Goal: Use online tool/utility: Utilize a website feature to perform a specific function

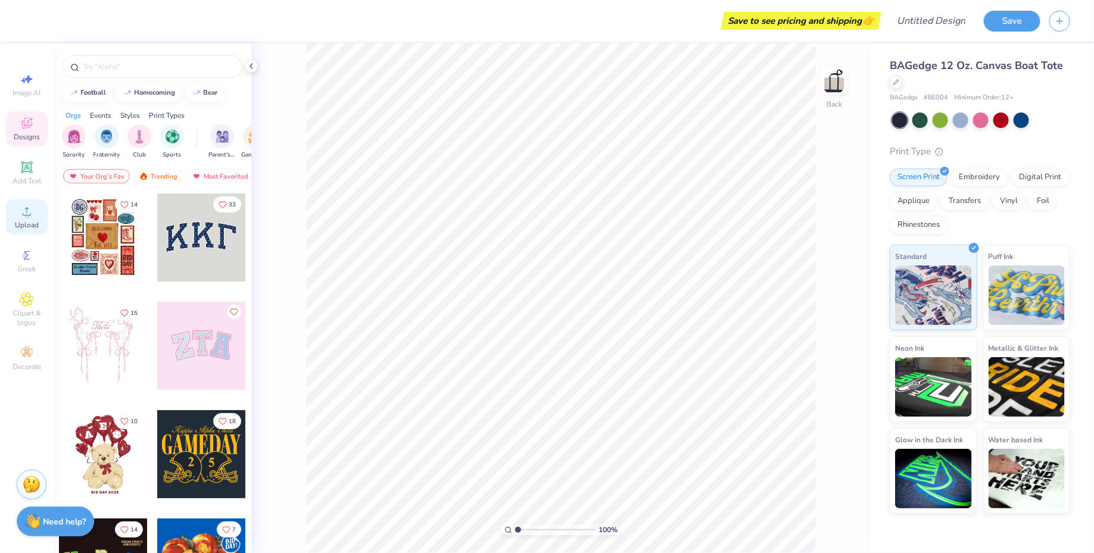
click at [26, 218] on circle at bounding box center [26, 215] width 7 height 7
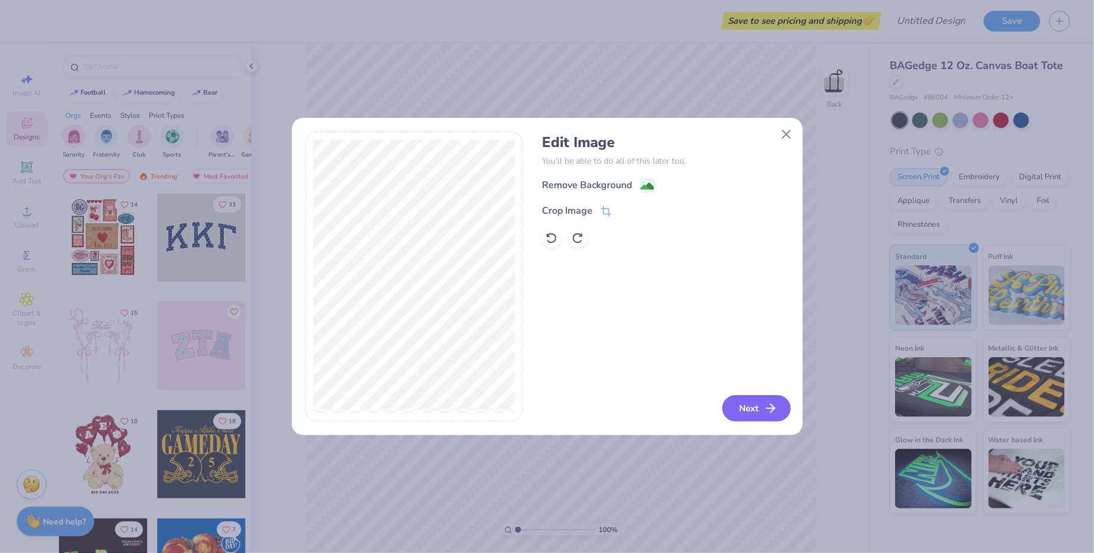
click at [749, 409] on button "Next" at bounding box center [756, 408] width 68 height 26
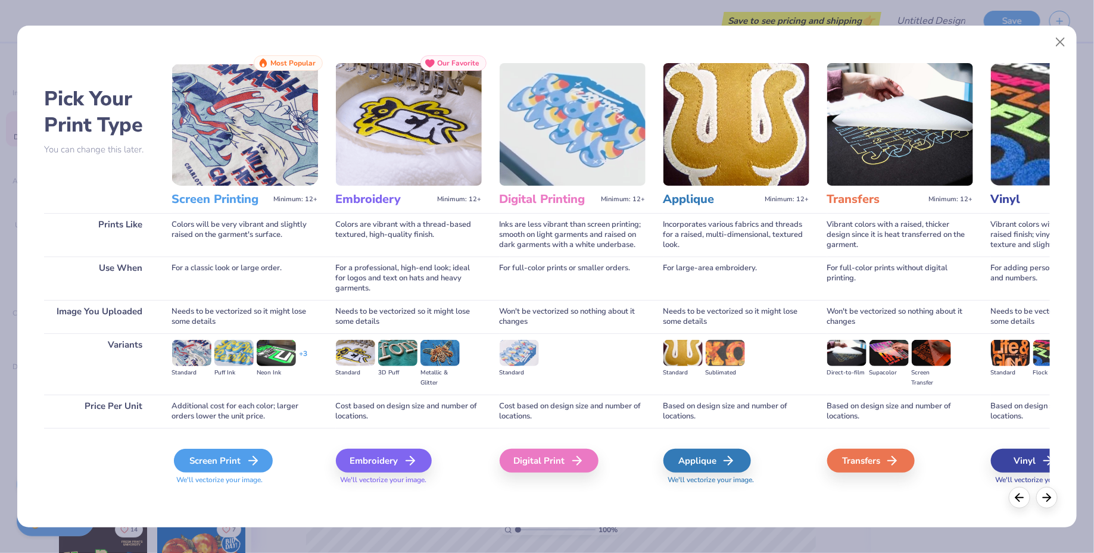
click at [233, 461] on div "Screen Print" at bounding box center [223, 461] width 99 height 24
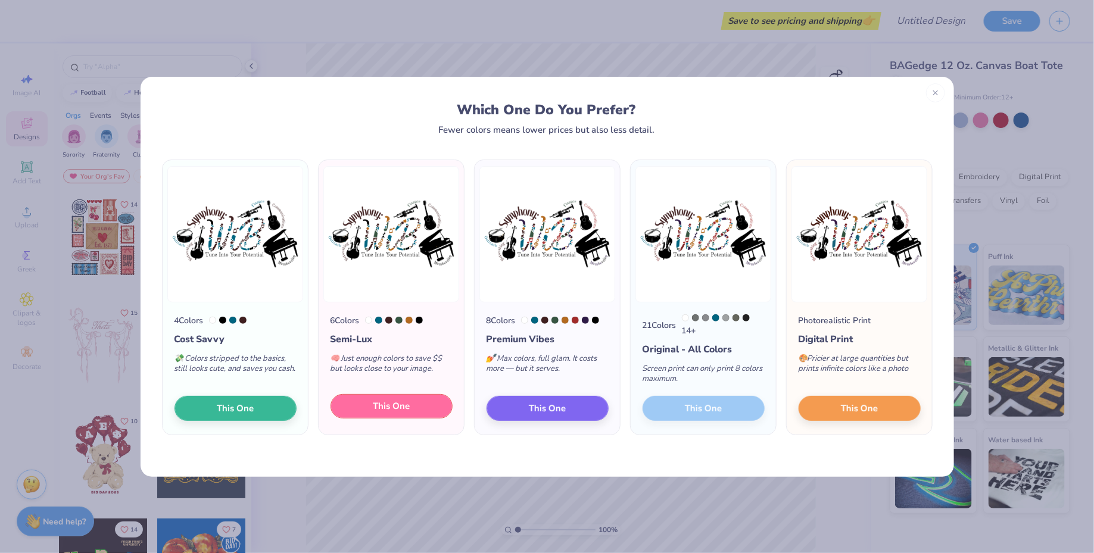
click at [415, 401] on button "This One" at bounding box center [392, 406] width 122 height 25
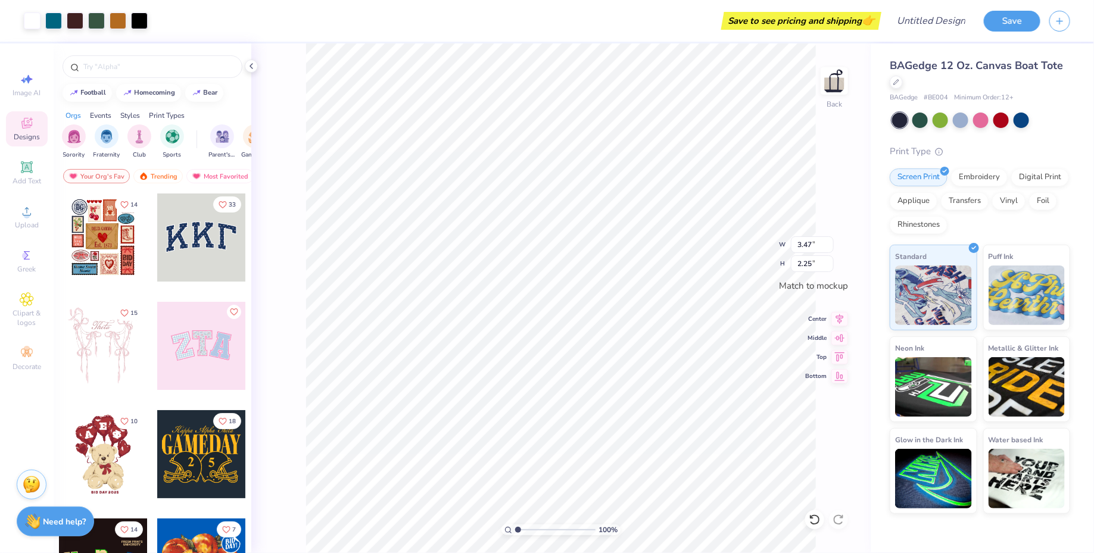
type input "3.47"
type input "2.25"
